Goal: Find specific page/section: Find specific page/section

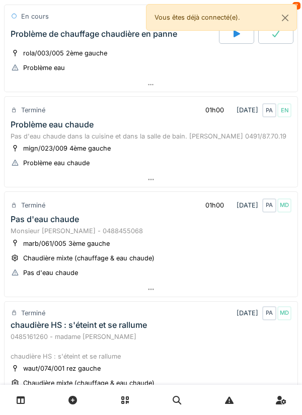
scroll to position [76, 0]
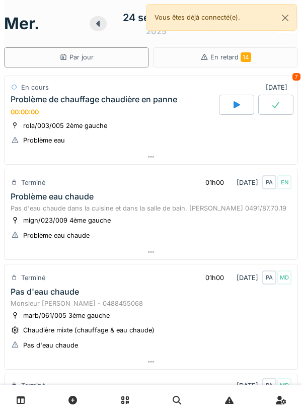
click at [290, 414] on div at bounding box center [151, 400] width 302 height 30
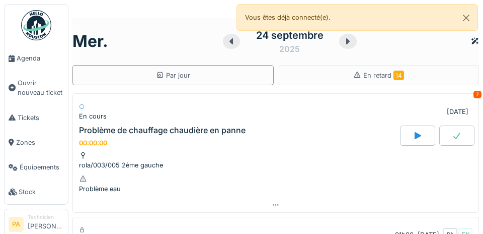
click at [31, 62] on span "Agenda" at bounding box center [40, 58] width 47 height 10
